Goal: Task Accomplishment & Management: Use online tool/utility

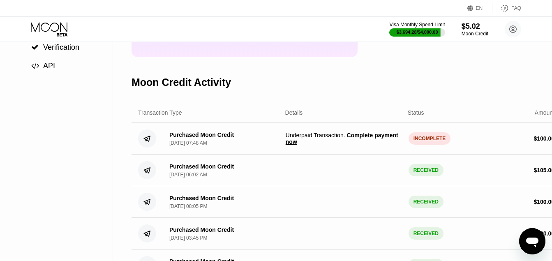
scroll to position [97, 0]
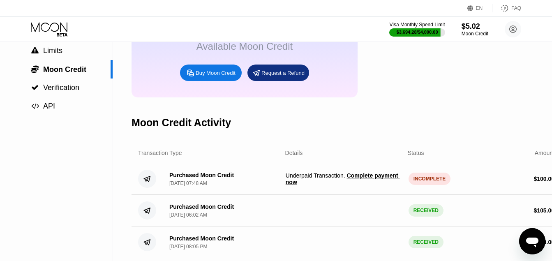
scroll to position [82, 0]
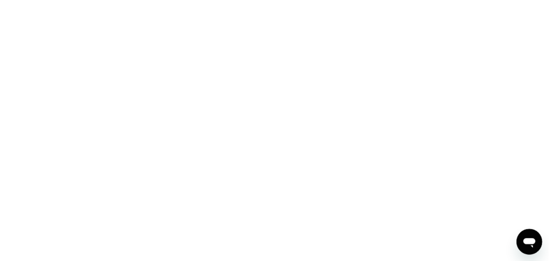
scroll to position [82, 0]
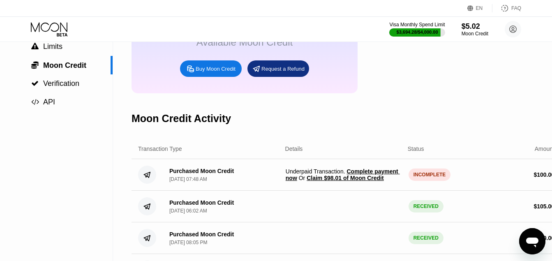
click at [366, 181] on span "Claim $98.01 of Moon Credit" at bounding box center [345, 178] width 77 height 7
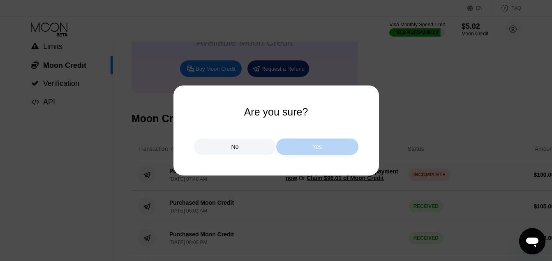
click at [336, 152] on div "Yes" at bounding box center [317, 147] width 82 height 16
